Goal: Transaction & Acquisition: Purchase product/service

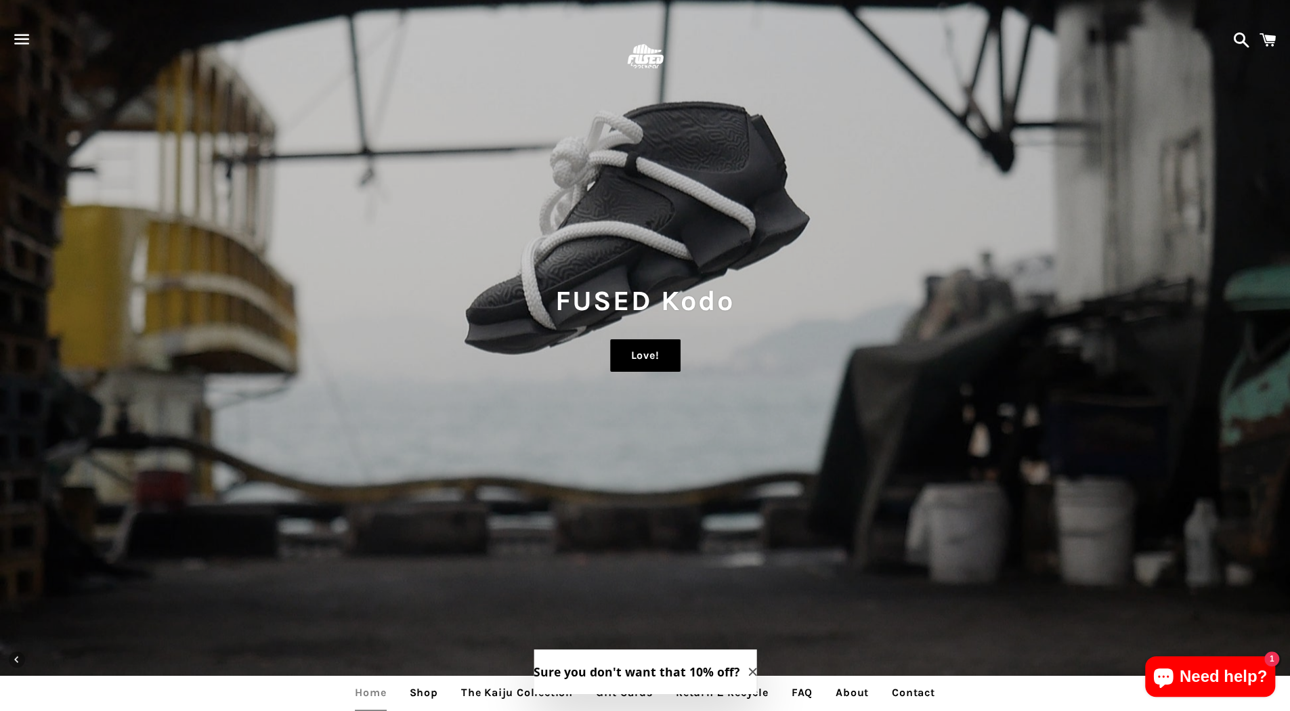
click at [624, 347] on link "Love!" at bounding box center [645, 355] width 70 height 33
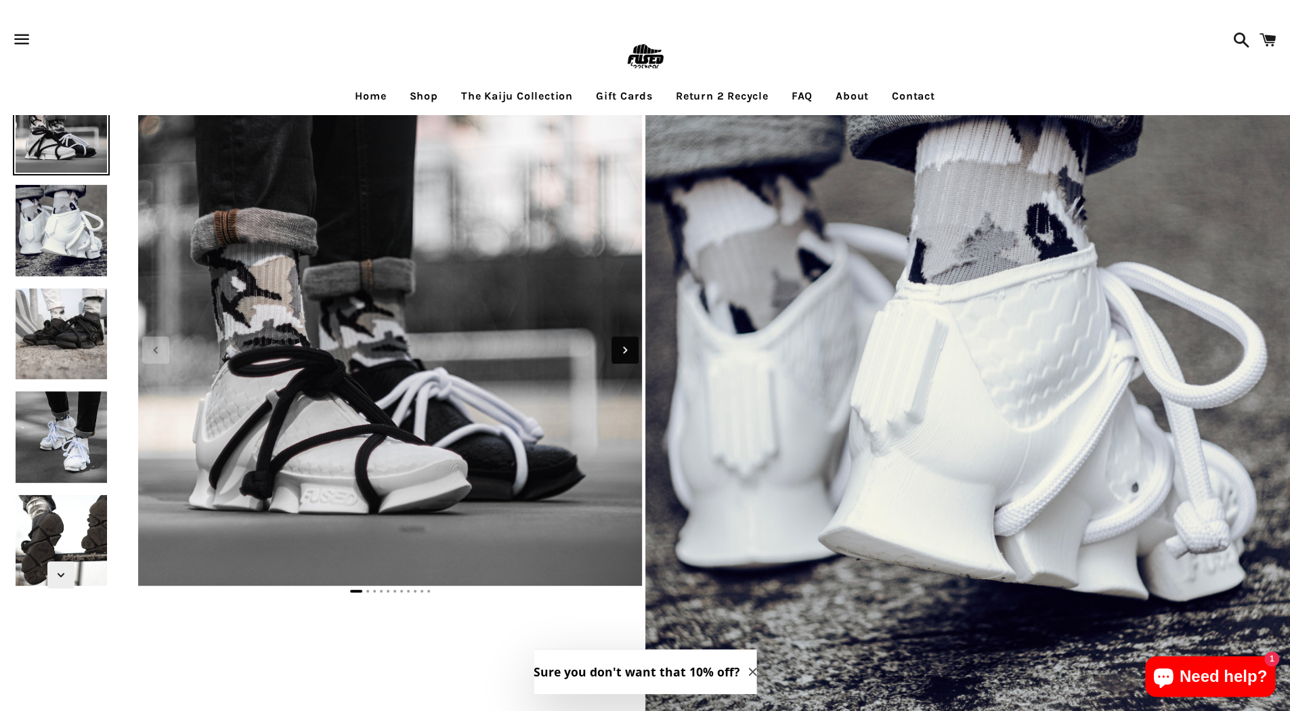
click at [624, 347] on icon "Next slide" at bounding box center [625, 349] width 4 height 7
